Goal: Information Seeking & Learning: Learn about a topic

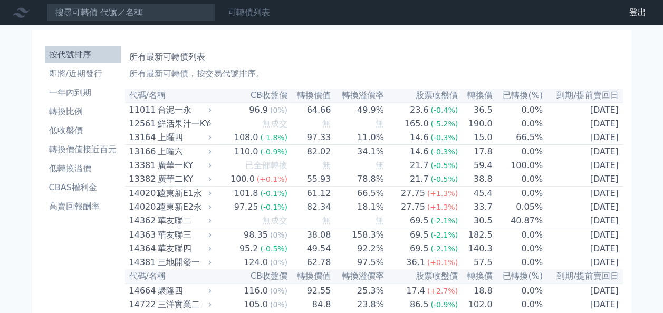
click at [249, 11] on link "可轉債列表" at bounding box center [249, 12] width 42 height 10
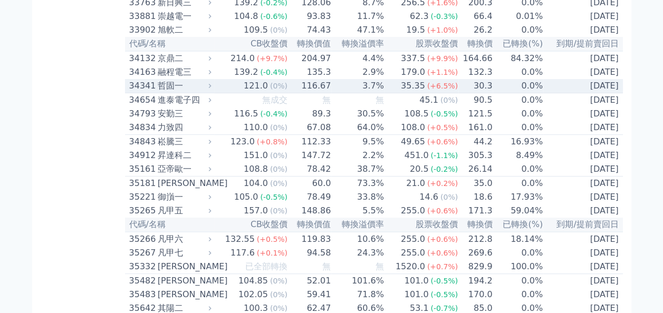
scroll to position [2043, 0]
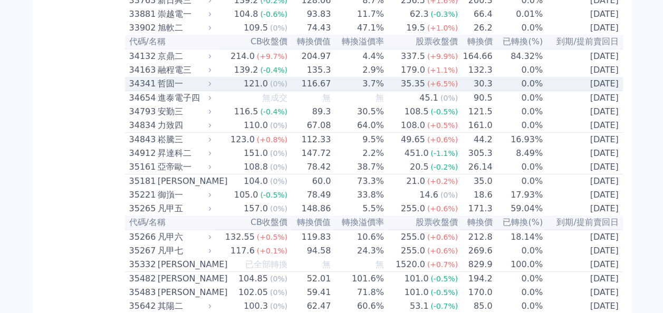
click at [243, 91] on td "121.0 (0%)" at bounding box center [251, 84] width 74 height 14
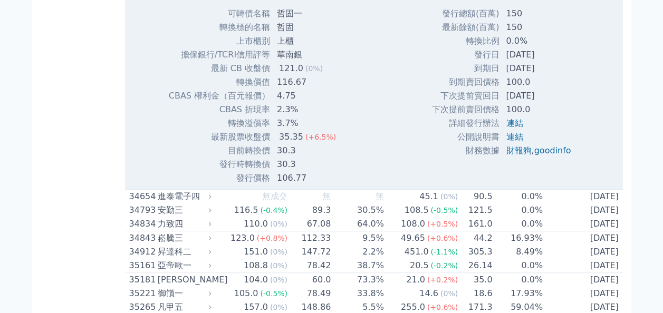
scroll to position [2191, 0]
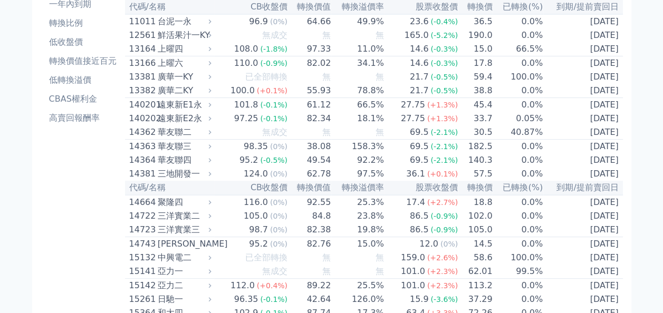
scroll to position [0, 0]
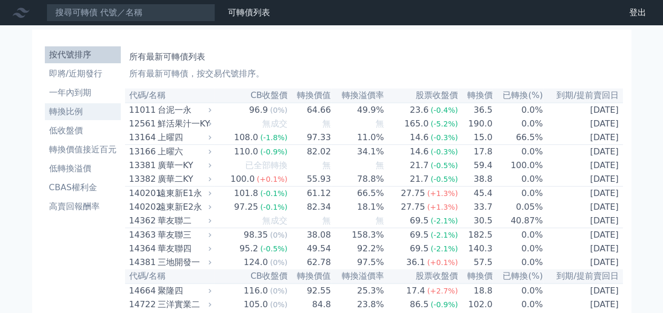
click at [66, 105] on link "轉換比例" at bounding box center [83, 111] width 76 height 17
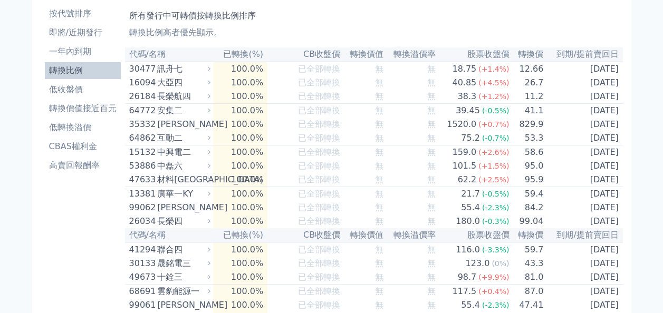
scroll to position [42, 0]
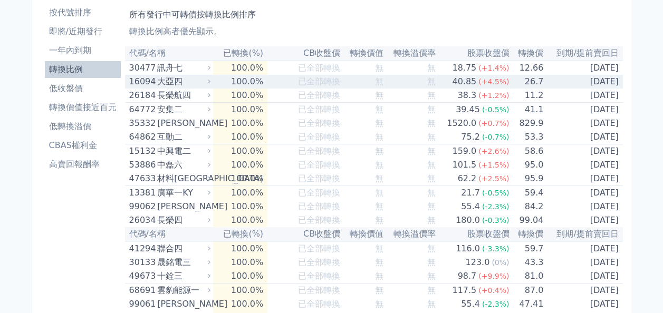
click at [203, 79] on div "大亞四" at bounding box center [182, 81] width 51 height 13
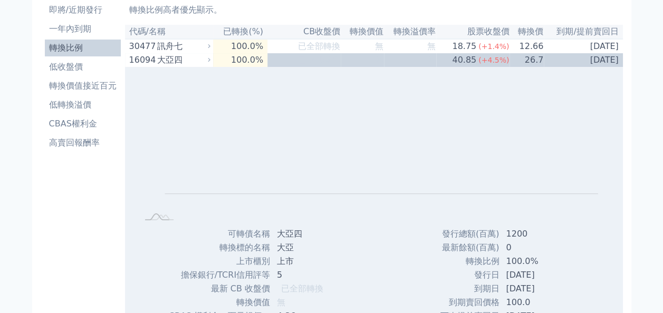
scroll to position [63, 0]
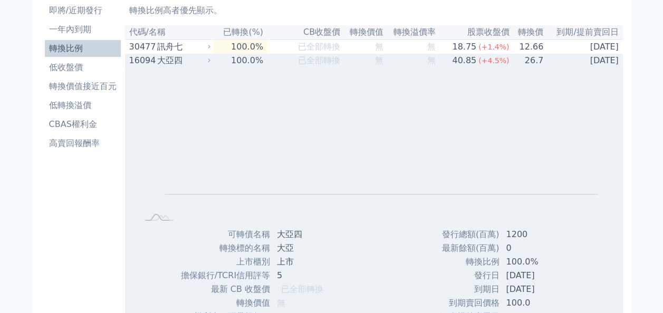
click at [254, 60] on td "100.0%" at bounding box center [240, 61] width 54 height 14
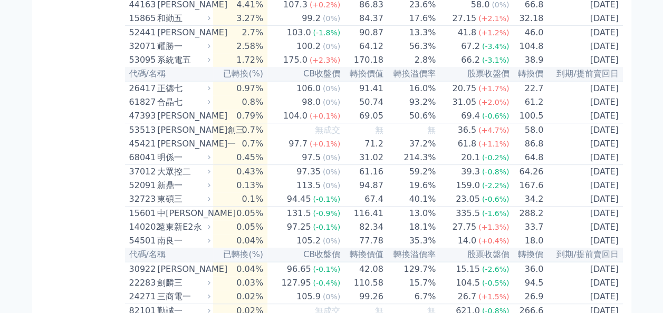
scroll to position [2193, 0]
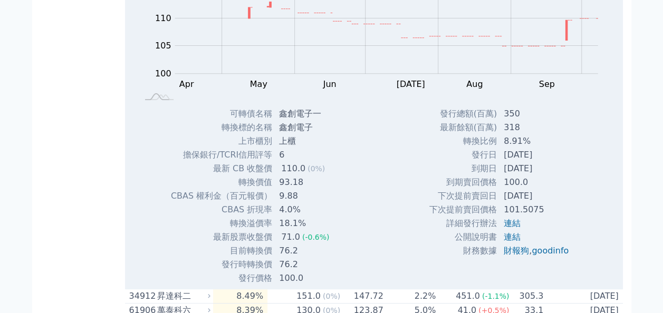
scroll to position [2088, 0]
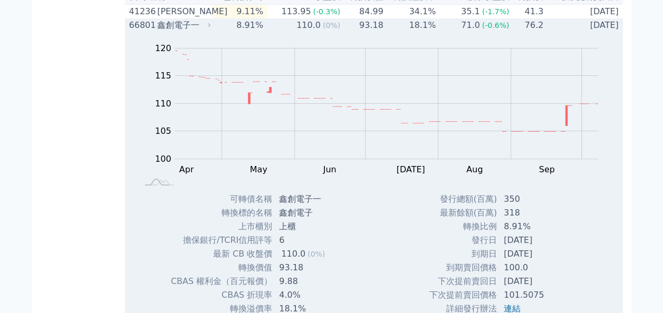
click at [185, 32] on div "鑫創電子一" at bounding box center [182, 25] width 51 height 13
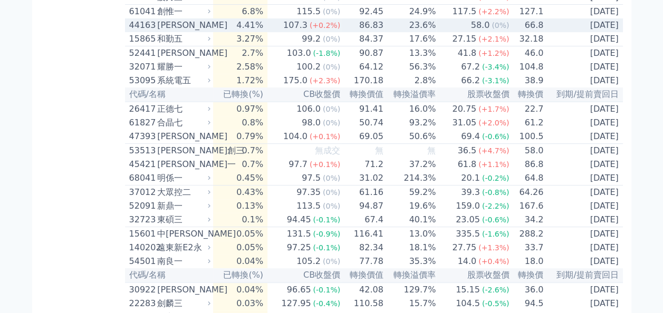
scroll to position [2172, 0]
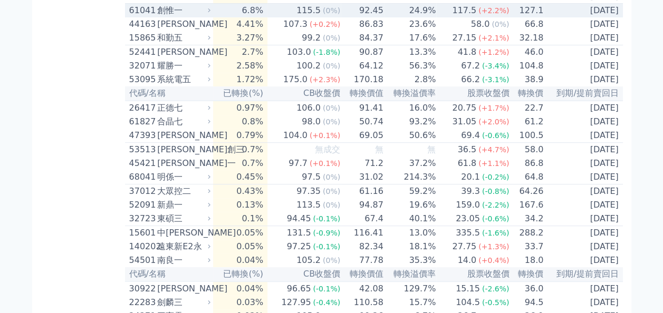
click at [194, 17] on div "創惟一" at bounding box center [182, 10] width 51 height 13
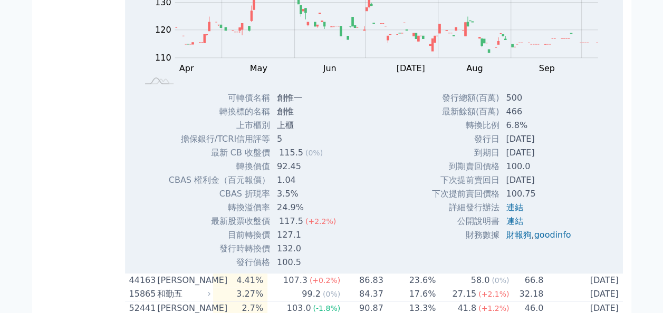
scroll to position [2257, 0]
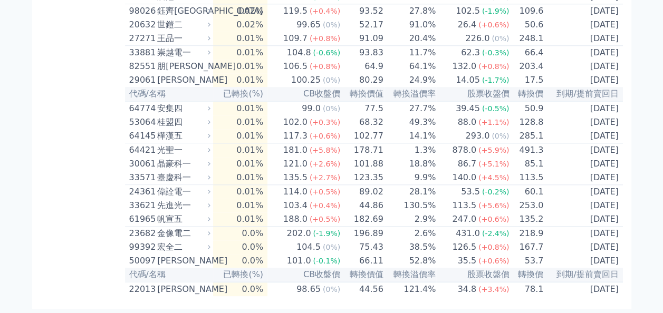
scroll to position [2615, 0]
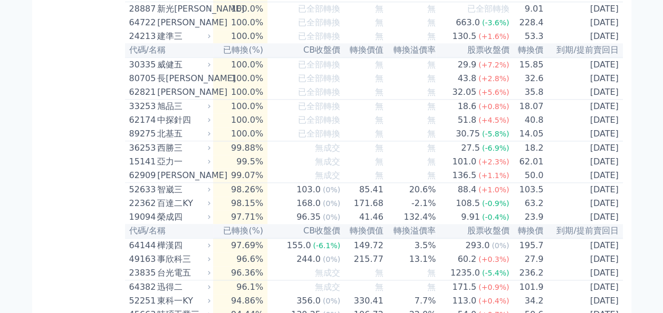
scroll to position [0, 0]
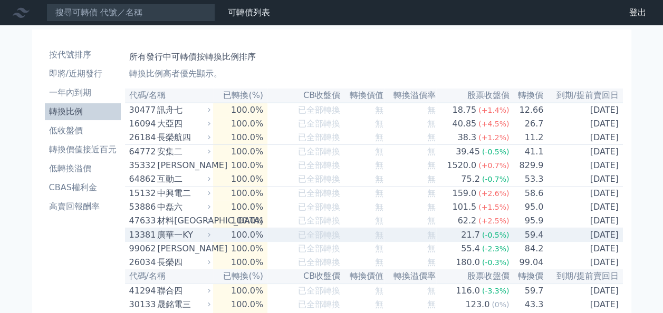
click at [159, 241] on div "廣華一KY" at bounding box center [182, 235] width 51 height 13
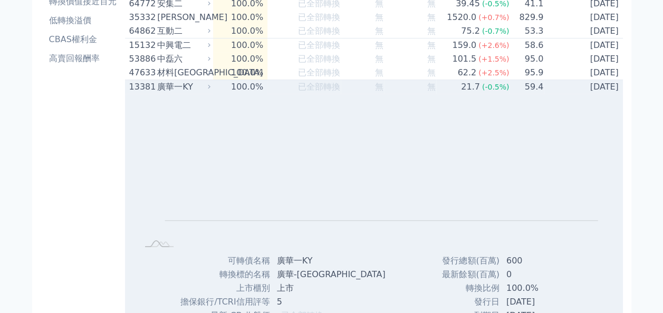
scroll to position [148, 0]
click at [187, 94] on div "廣華一KY" at bounding box center [182, 87] width 51 height 13
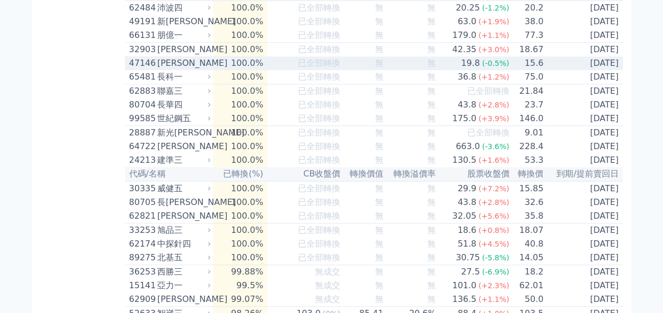
scroll to position [485, 0]
